Goal: Information Seeking & Learning: Understand process/instructions

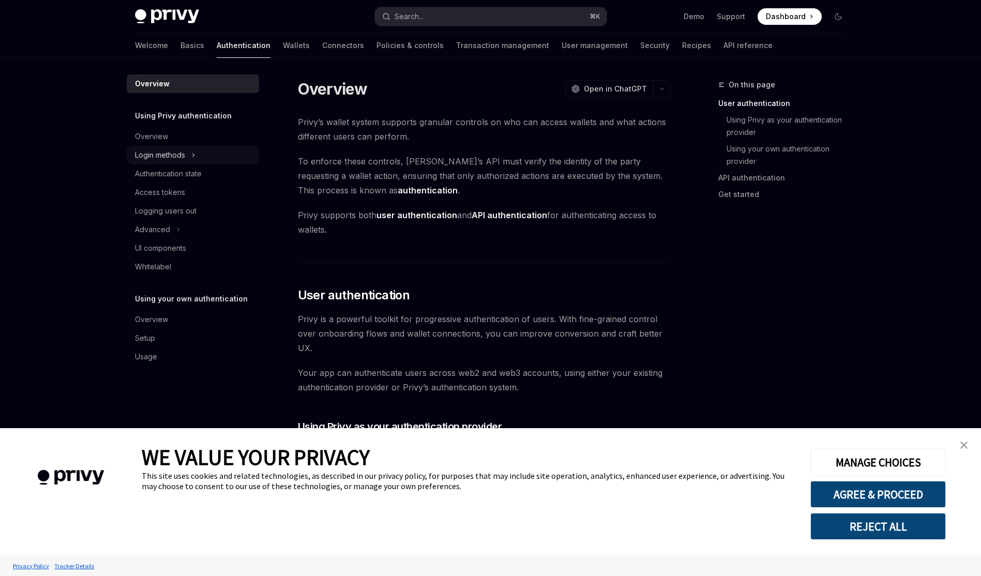
click at [196, 146] on div "Login methods" at bounding box center [193, 155] width 132 height 19
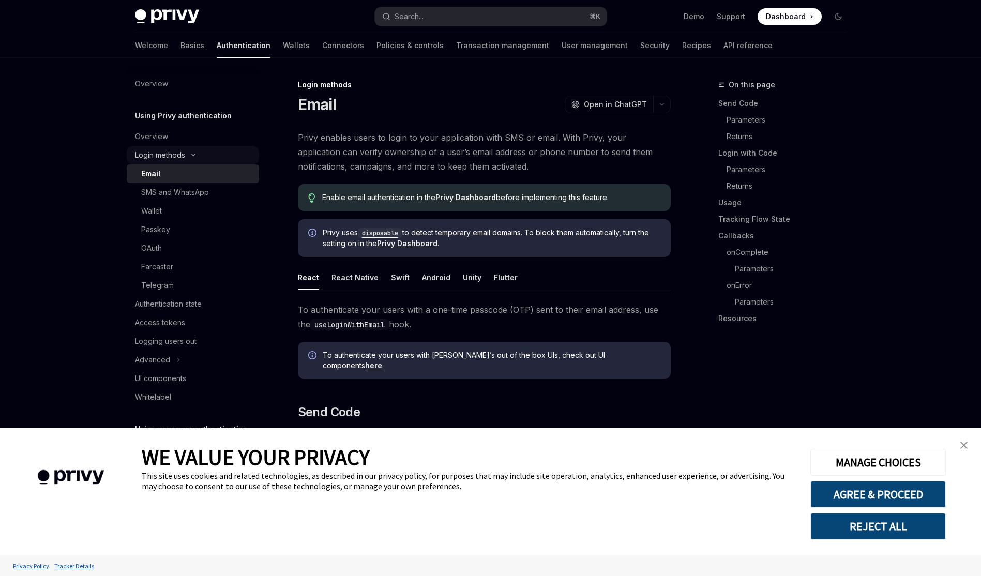
type textarea "*"
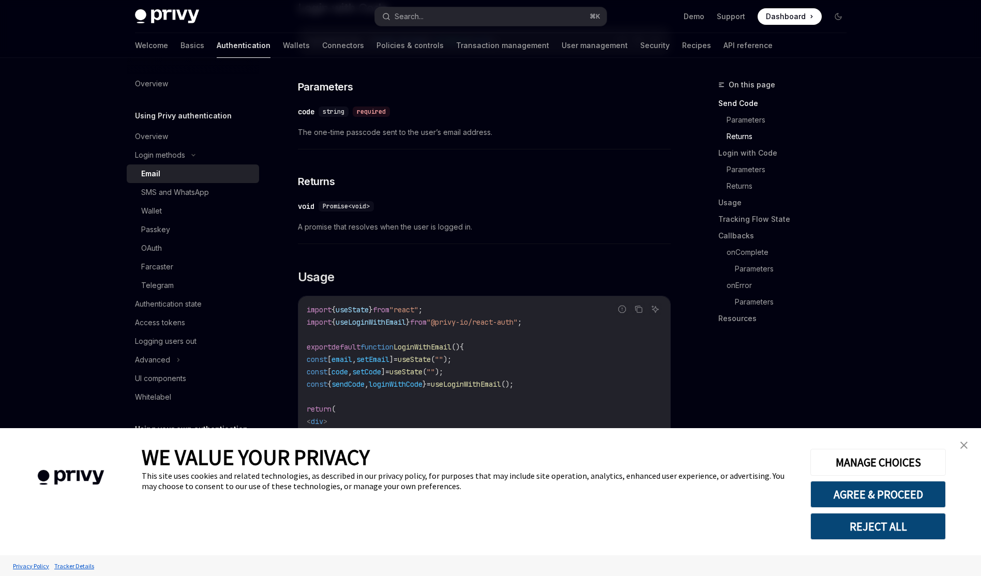
scroll to position [786, 0]
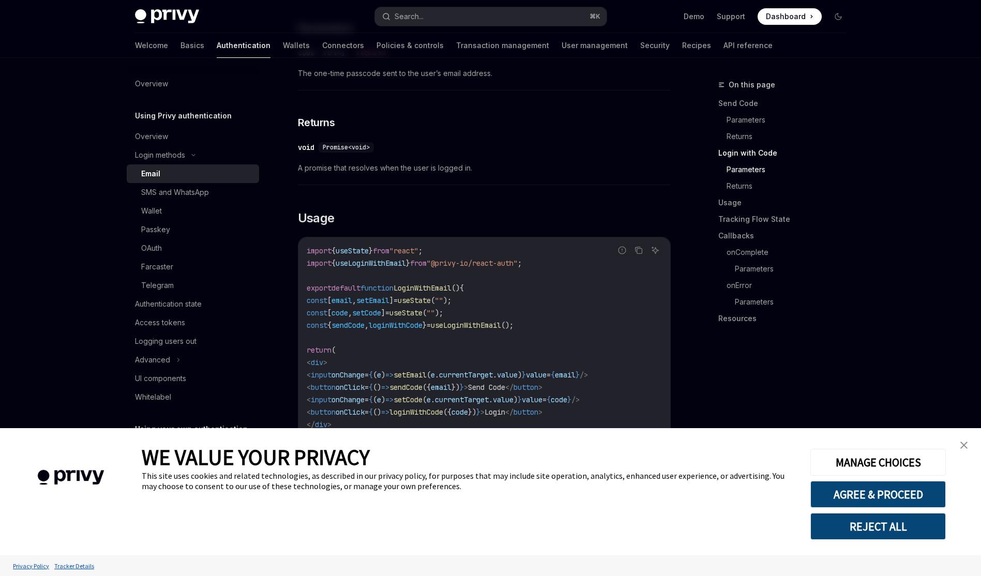
click at [954, 441] on link "close banner" at bounding box center [963, 445] width 21 height 21
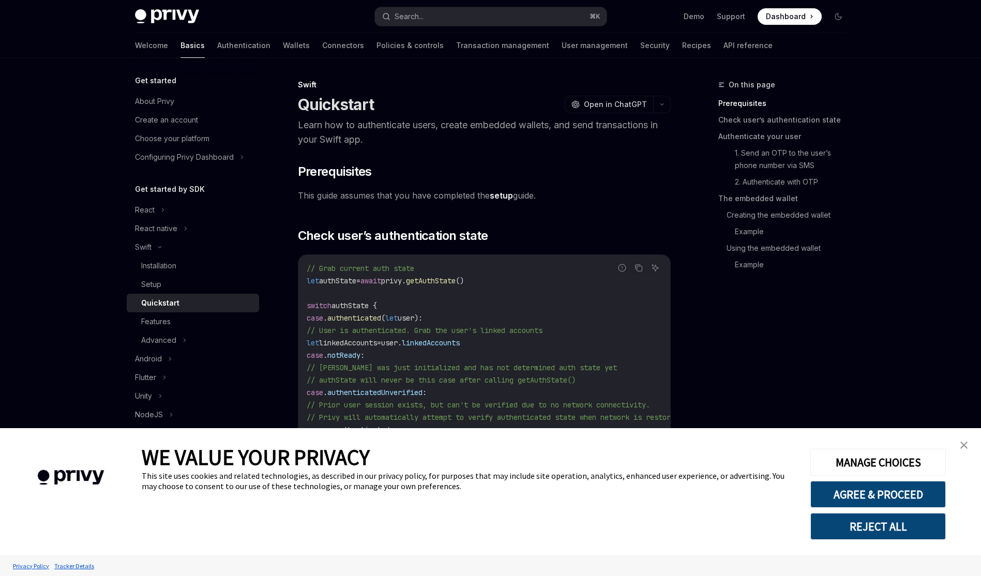
click at [969, 448] on link "close banner" at bounding box center [963, 445] width 21 height 21
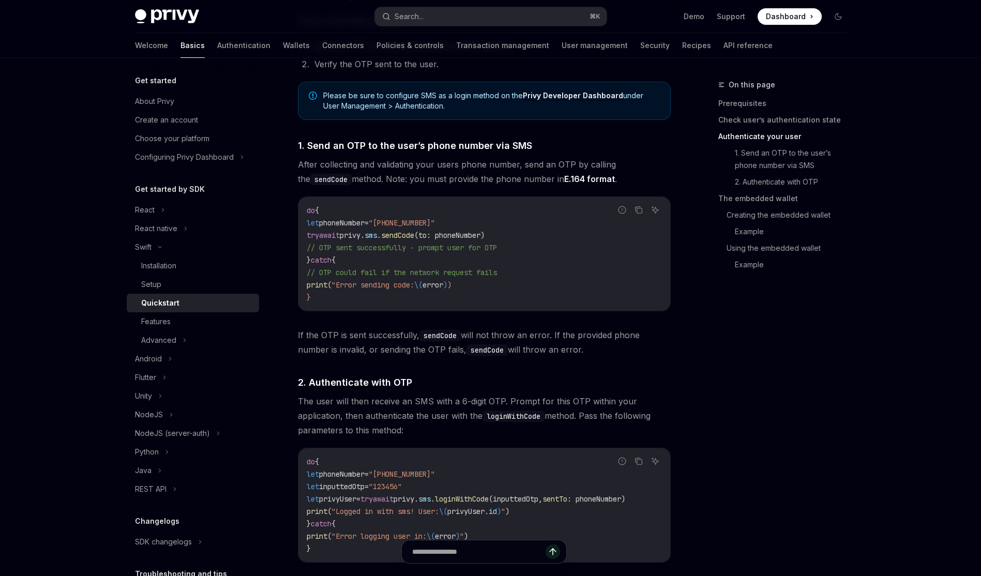
scroll to position [720, 0]
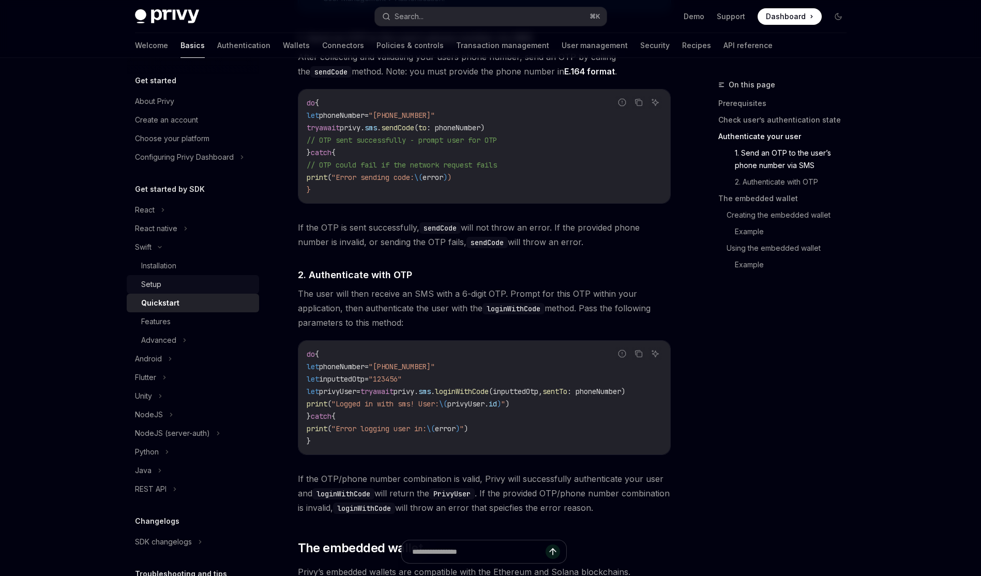
click at [178, 283] on div "Setup" at bounding box center [197, 284] width 112 height 12
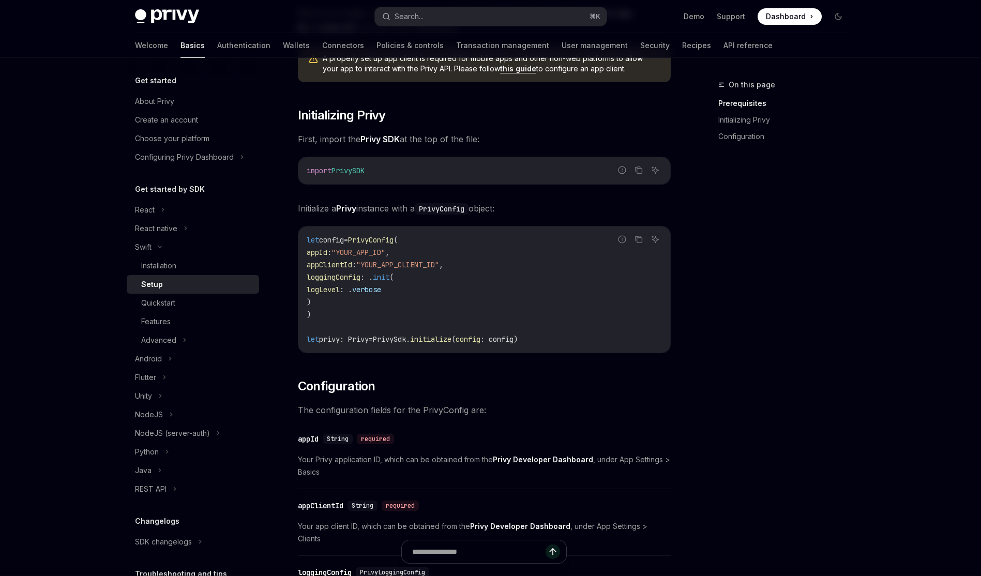
scroll to position [149, 0]
drag, startPoint x: 555, startPoint y: 346, endPoint x: 372, endPoint y: 273, distance: 196.8
click at [371, 273] on div "let config = PrivyConfig ( appId : "YOUR_APP_ID" , appClientId : "YOUR_APP_CLIE…" at bounding box center [484, 290] width 372 height 126
drag, startPoint x: 526, startPoint y: 346, endPoint x: 502, endPoint y: 332, distance: 27.1
click at [522, 341] on div "let config = PrivyConfig ( appId : "YOUR_APP_ID" , appClientId : "YOUR_APP_CLIE…" at bounding box center [484, 290] width 372 height 126
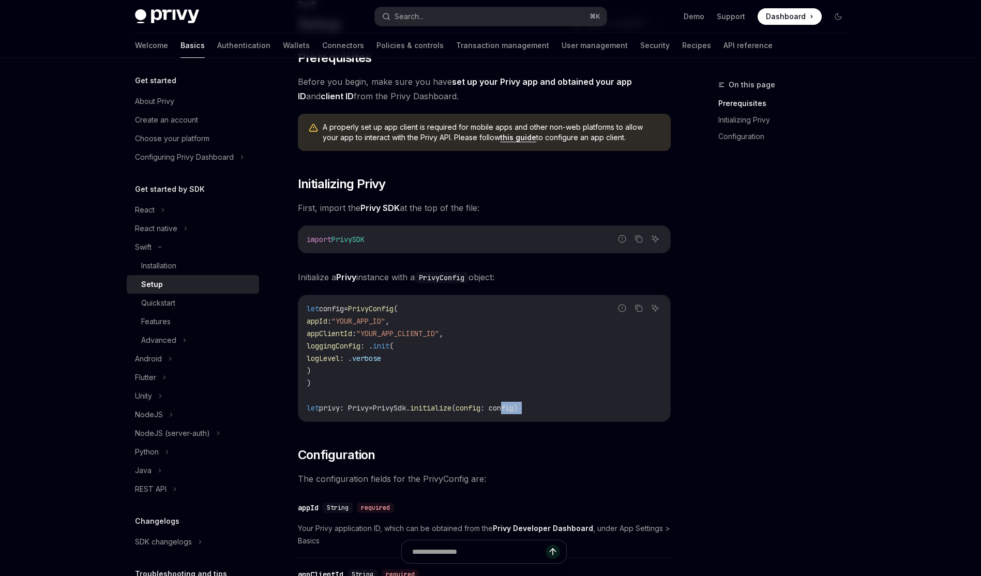
scroll to position [78, 0]
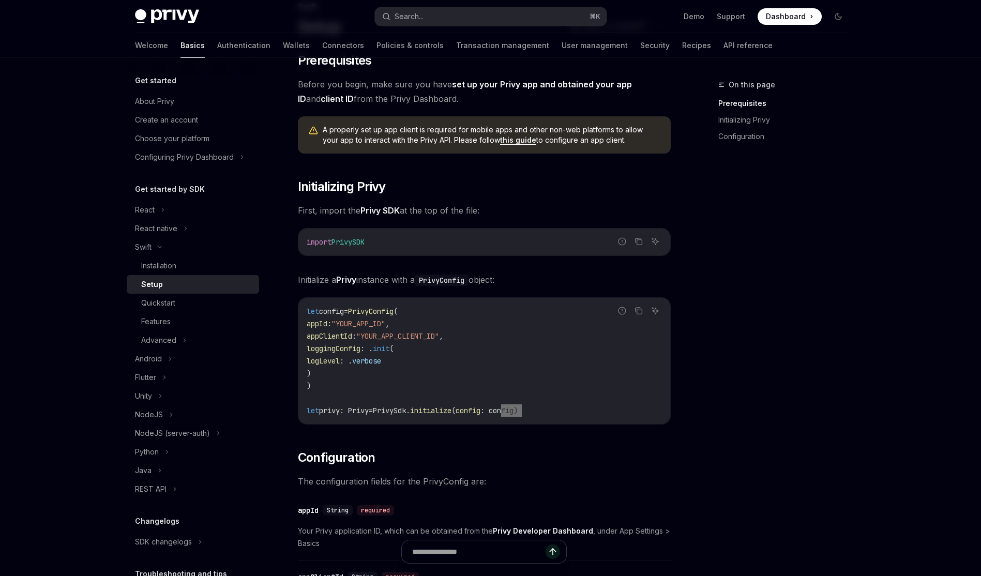
type textarea "*"
